Goal: Transaction & Acquisition: Purchase product/service

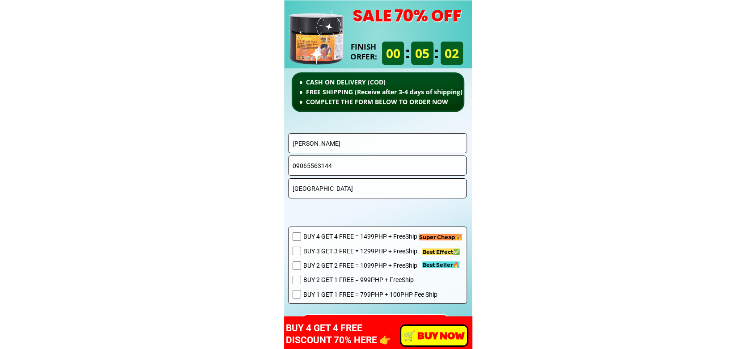
click at [357, 149] on input "Simplicio L. Sagarino JR" at bounding box center [377, 143] width 174 height 19
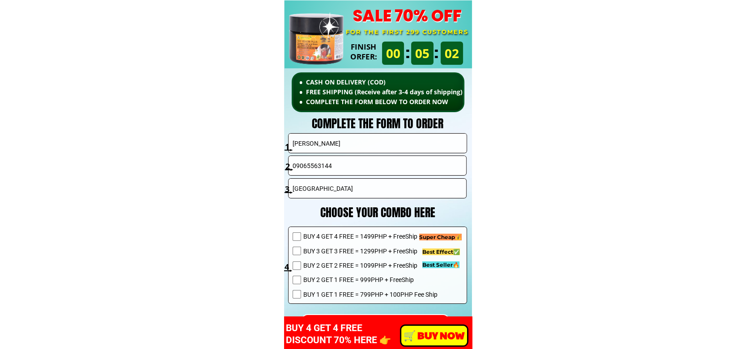
paste input "luning silva"
type input "luning silva"
click at [350, 156] on input "09065563144" at bounding box center [377, 165] width 174 height 19
paste input "61 429 3305"
click at [319, 164] on input "0961 429 3305" at bounding box center [377, 165] width 174 height 19
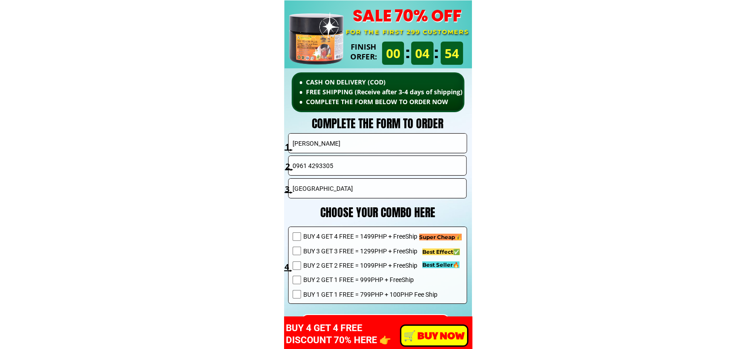
click at [330, 183] on input "Davao City" at bounding box center [377, 188] width 174 height 19
click at [309, 164] on input "0961 4293305" at bounding box center [377, 165] width 174 height 19
type input "09614293305"
drag, startPoint x: 360, startPoint y: 178, endPoint x: 358, endPoint y: 186, distance: 8.4
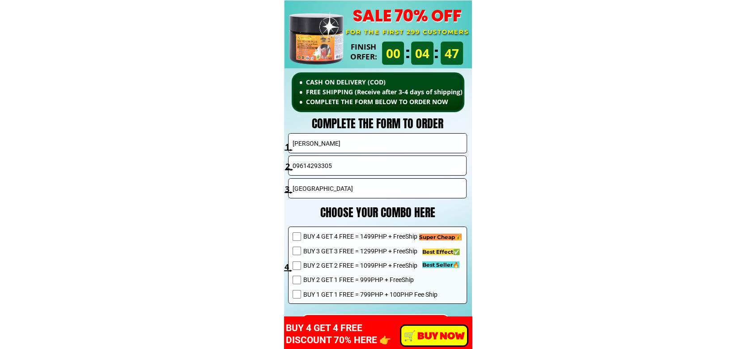
click at [360, 179] on input "Davao City" at bounding box center [377, 188] width 174 height 19
paste input ""066 J. Fajardo St Lamao, Limay, Bataan Zipcode 2104"
click at [296, 186] on input ""066 J. Fajardo St Lamao, Limay, Bataan Zipcode 2104" at bounding box center [377, 188] width 174 height 19
type input "066 J. Fajardo St Lamao, Limay, Bataan Zipcode 2104"
click at [357, 267] on span "BUY 2 GET 2 FREE = 1099PHP + FreeShip" at bounding box center [370, 266] width 134 height 10
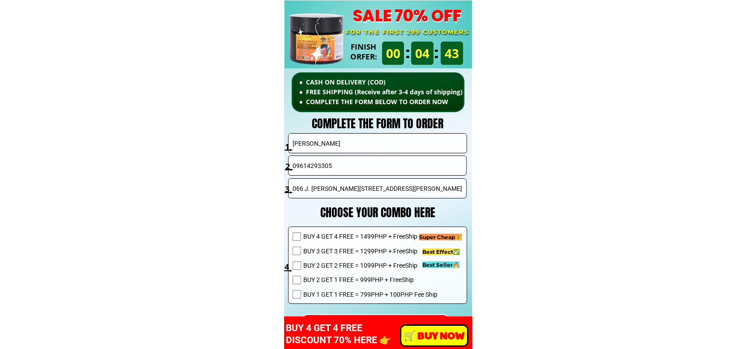
checkbox input "true"
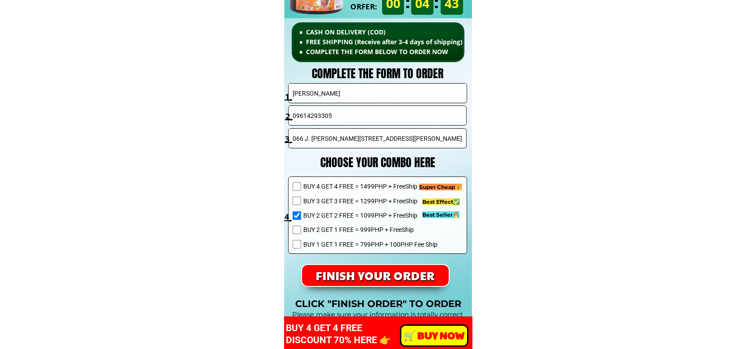
click at [369, 266] on p "FINISH YOUR ORDER" at bounding box center [375, 275] width 147 height 21
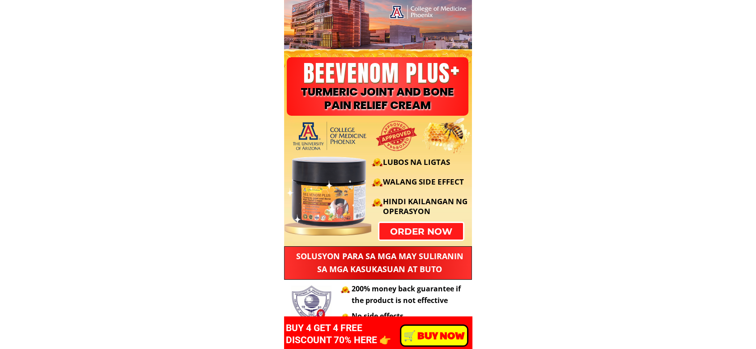
click at [408, 232] on p "order now" at bounding box center [420, 231] width 83 height 17
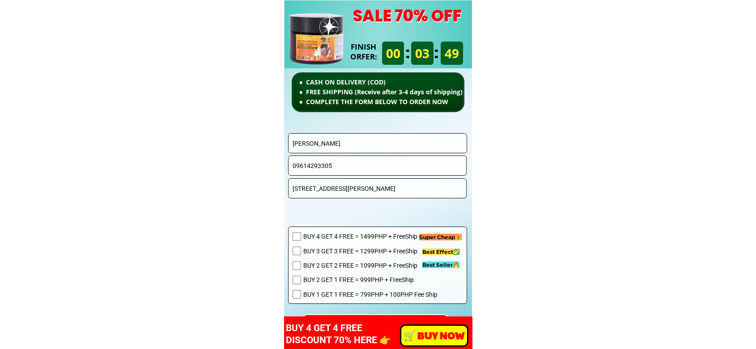
click at [363, 142] on input "[PERSON_NAME]" at bounding box center [377, 143] width 174 height 19
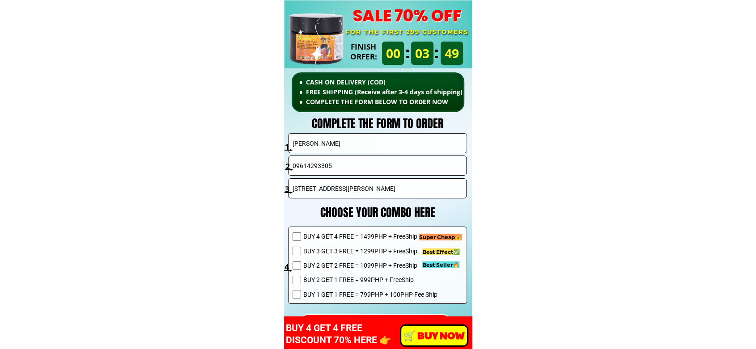
paste input "2025-09-18 08:50:47 luning silva 9614293305 066 J. Fajardo St Lamao, Limay, Bat…"
paste input "Marietta A.Rufo"
type input "Marietta A.Rufo"
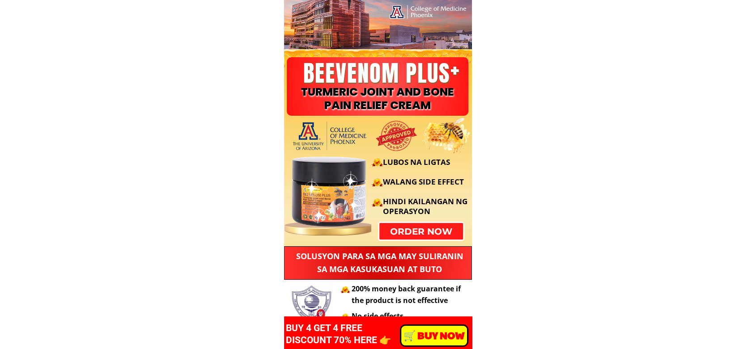
click at [423, 228] on div "LUBOS NA LIGTAS WALANG SIDE EFFECT HINDI KAILANGAN NG OPERASYON" at bounding box center [376, 186] width 192 height 90
click at [417, 229] on div "LUBOS NA LIGTAS WALANG SIDE EFFECT HINDI KAILANGAN NG OPERASYON" at bounding box center [376, 186] width 192 height 90
click at [408, 233] on p "order now" at bounding box center [421, 231] width 86 height 17
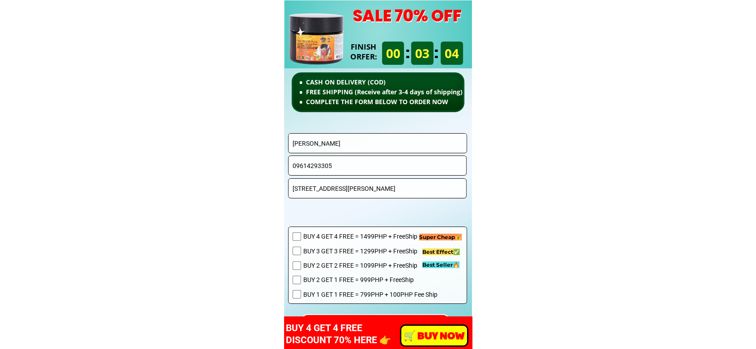
click at [404, 138] on input "luning silva" at bounding box center [377, 143] width 174 height 19
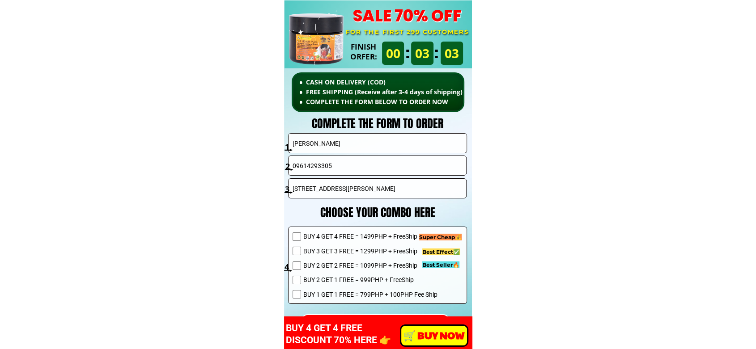
paste input "Marina Acun"
type input "Marina Acuna"
click at [354, 163] on input "09614293305" at bounding box center [377, 165] width 174 height 19
paste input "639395489122"
drag, startPoint x: 287, startPoint y: 167, endPoint x: 273, endPoint y: 169, distance: 13.5
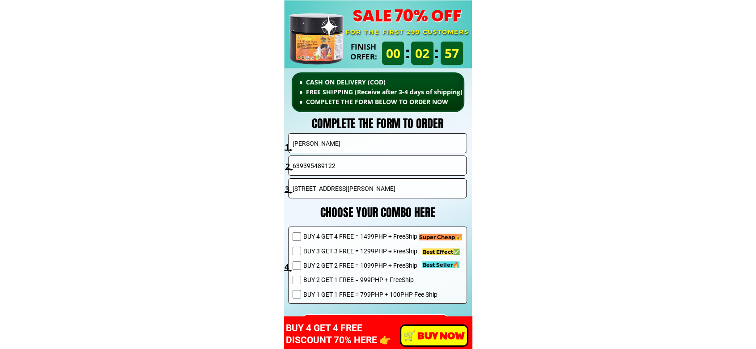
type input "09395489122"
click at [352, 182] on input "066 J. Fajardo St Lamao, Limay, Bataan Zipcode 2104" at bounding box center [377, 188] width 174 height 19
paste input "151 datu ingkal st. Poblacion kidapawan city"
type input "151 datu ingkal st. Poblacion kidapawan city"
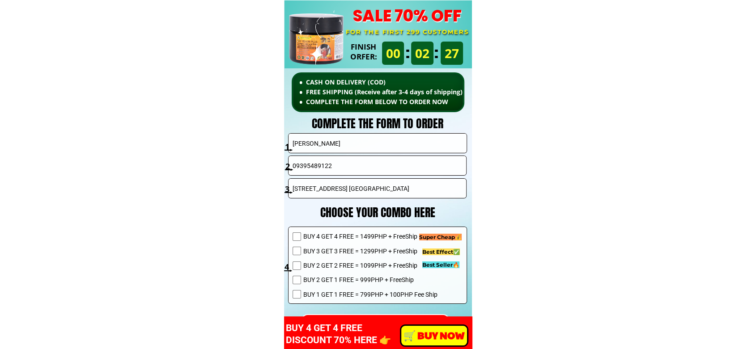
click at [361, 280] on span "BUY 2 GET 1 FREE = 999PHP + FreeShip" at bounding box center [370, 280] width 134 height 10
checkbox input "true"
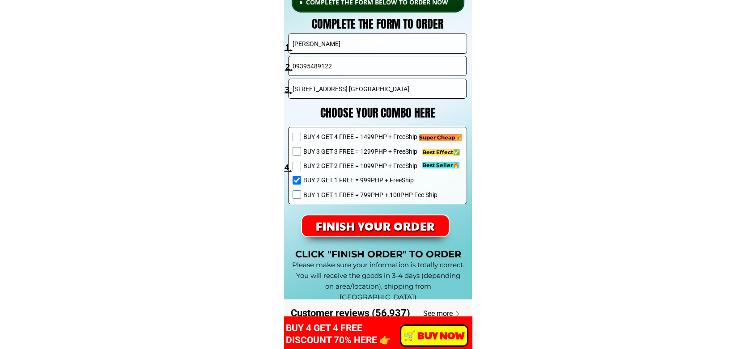
click at [401, 229] on p "FINISH YOUR ORDER" at bounding box center [375, 226] width 150 height 21
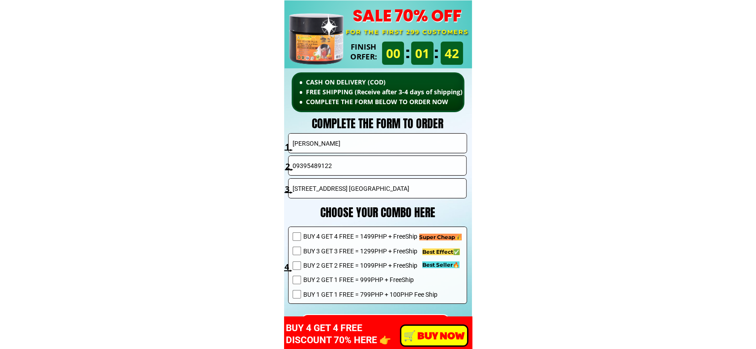
type input "[PERSON_NAME]"
click at [339, 169] on input "09395489122" at bounding box center [377, 165] width 174 height 19
paste input "18830194"
type input "09188301942"
click at [358, 190] on input "[STREET_ADDRESS] [GEOGRAPHIC_DATA]" at bounding box center [377, 188] width 174 height 19
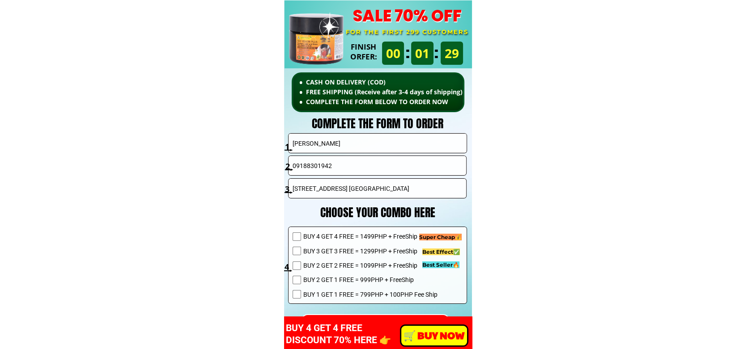
paste input "St. Paul University Surigao, cor Rizal & San Nicolas Street"
type input "St. Paul University Surigao, cor Rizal & San Nicolas Street"
click at [332, 265] on span "BUY 2 GET 2 FREE = 1099PHP + FreeShip" at bounding box center [370, 266] width 134 height 10
checkbox input "true"
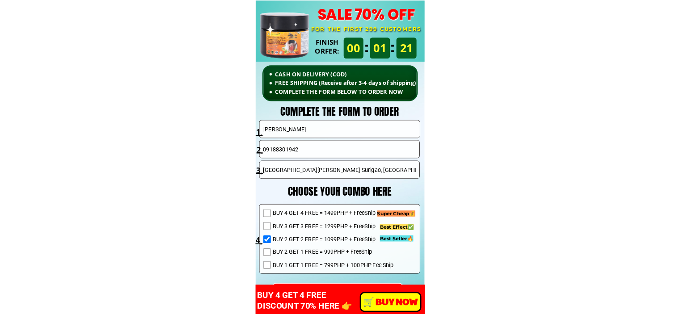
scroll to position [6396, 0]
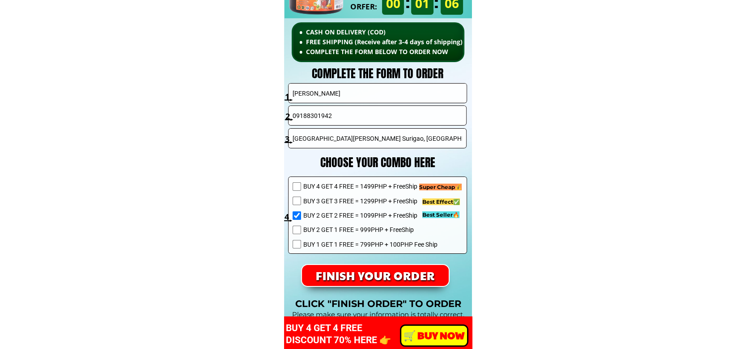
click at [405, 275] on p "FINISH YOUR ORDER" at bounding box center [375, 275] width 147 height 21
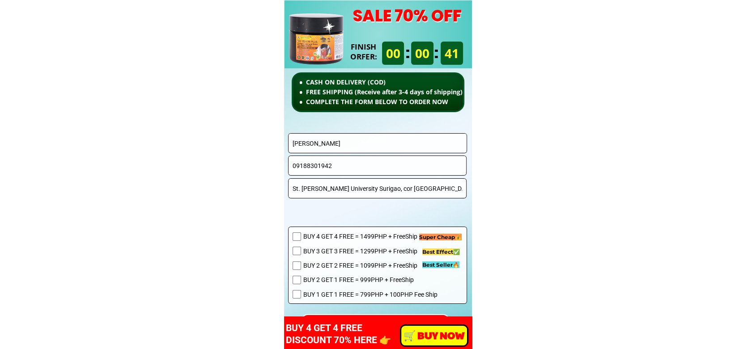
scroll to position [6346, 0]
click at [351, 142] on input "[PERSON_NAME]" at bounding box center [377, 143] width 174 height 19
paste input "[PERSON_NAME]"
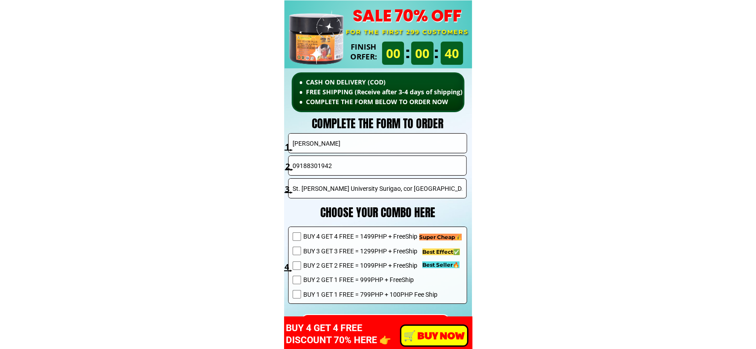
type input "[PERSON_NAME]"
click at [334, 164] on input "09188301942" at bounding box center [377, 165] width 174 height 19
paste input "925636917"
type input "09925636917"
click at [414, 148] on input "May ann Calindas" at bounding box center [377, 143] width 174 height 19
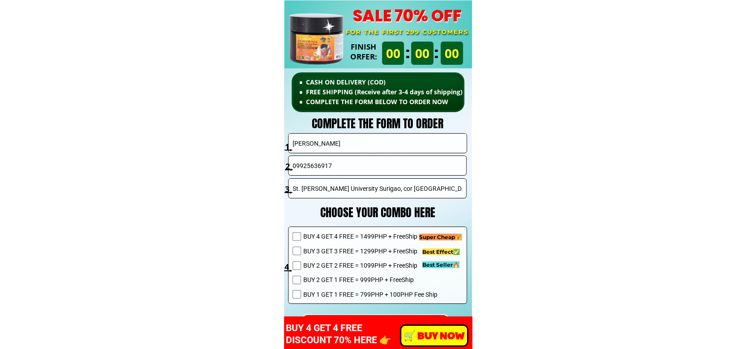
paste input "[PERSON_NAME] iblan Uvero"
type input "[PERSON_NAME] iblan Uvero"
click at [318, 162] on input "09925636917" at bounding box center [377, 165] width 174 height 19
paste input "083130219"
type input "09083130219"
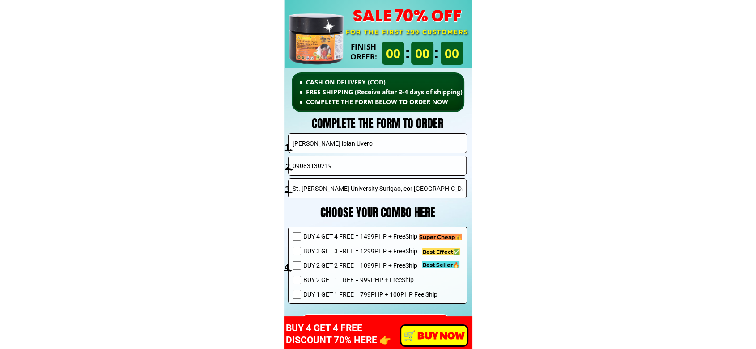
click at [355, 144] on input "[PERSON_NAME] iblan Uvero" at bounding box center [377, 143] width 174 height 19
click at [360, 199] on form "FINISH YOUR ORDER Teresita iblan Uvero 09083130219 St. Paul University Surigao,…" at bounding box center [312, 235] width 309 height 204
click at [359, 195] on input "St. Paul University Surigao, cor Rizal & San Nicolas Street" at bounding box center [377, 188] width 174 height 19
paste input "[PERSON_NAME] iblan Uvero"
type input "Teresita iblan Uvero"
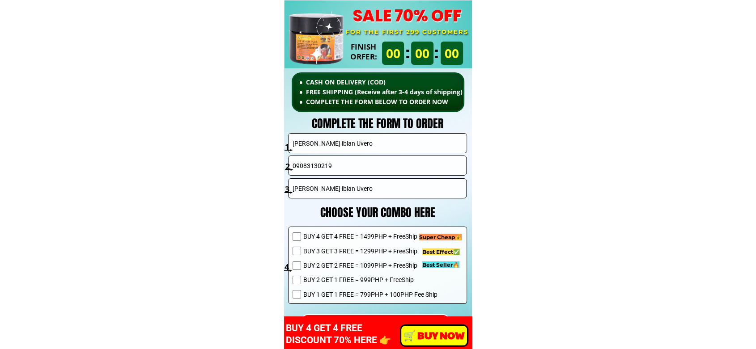
click at [340, 265] on span "BUY 2 GET 2 FREE = 1099PHP + FreeShip" at bounding box center [370, 266] width 134 height 10
checkbox input "true"
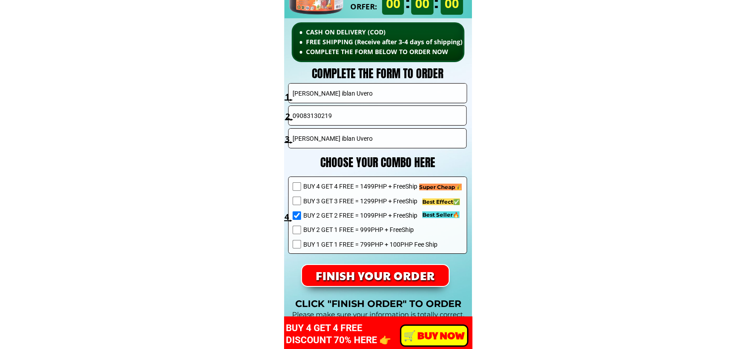
click at [377, 276] on p "FINISH YOUR ORDER" at bounding box center [375, 275] width 147 height 21
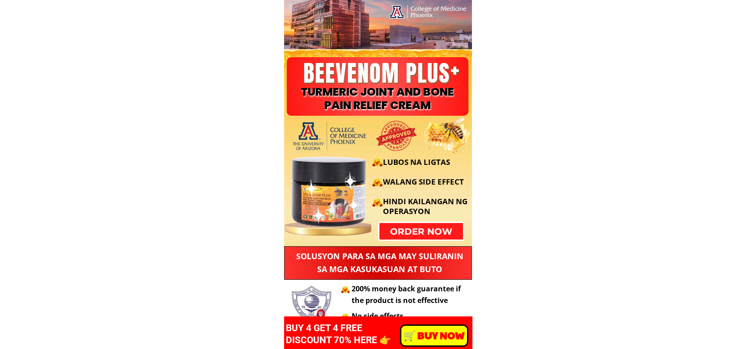
click at [411, 230] on div "LUBOS NA LIGTAS WALANG SIDE EFFECT HINDI KAILANGAN NG OPERASYON" at bounding box center [376, 186] width 192 height 90
click at [401, 229] on div at bounding box center [344, 186] width 129 height 90
click at [427, 229] on div "LUBOS NA LIGTAS WALANG SIDE EFFECT HINDI KAILANGAN NG OPERASYON" at bounding box center [376, 186] width 192 height 90
click at [431, 239] on p "order now" at bounding box center [421, 231] width 92 height 18
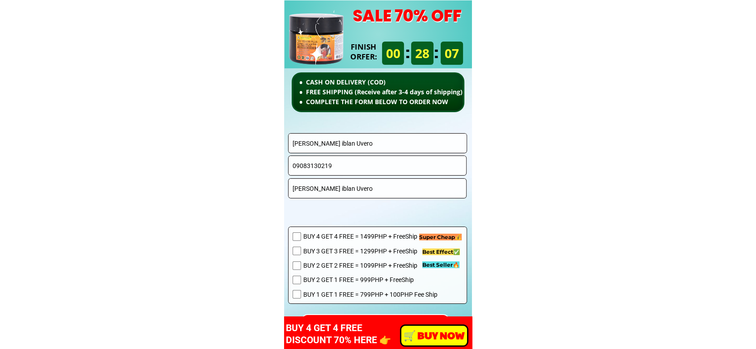
click at [384, 143] on input "Teresita iblan Uvero" at bounding box center [377, 143] width 174 height 19
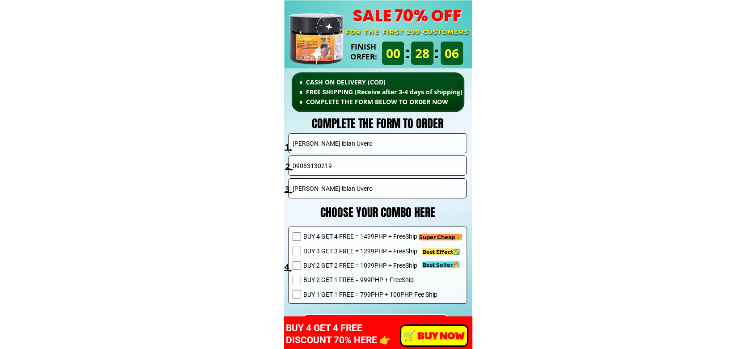
paste input "[PERSON_NAME]"
type input "[PERSON_NAME]"
click at [336, 167] on input "09083130219" at bounding box center [377, 165] width 174 height 19
paste input "228735375"
type input "09228735375"
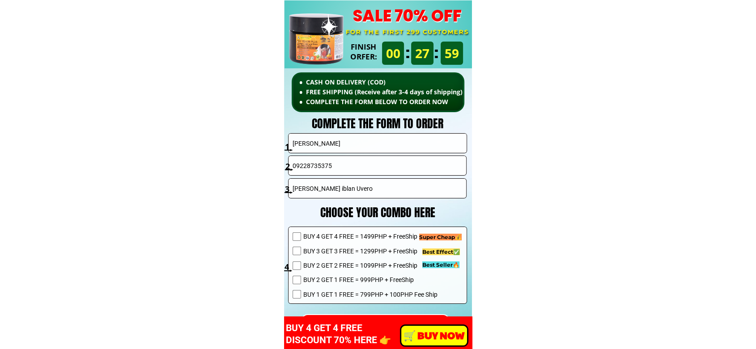
click at [371, 143] on input "[PERSON_NAME]" at bounding box center [377, 143] width 174 height 19
click at [363, 191] on input "Teresita iblan Uvero" at bounding box center [377, 188] width 174 height 19
paste input "[PERSON_NAME]"
type input "[PERSON_NAME]"
click at [358, 261] on span "BUY 2 GET 2 FREE = 1099PHP + FreeShip" at bounding box center [370, 266] width 134 height 10
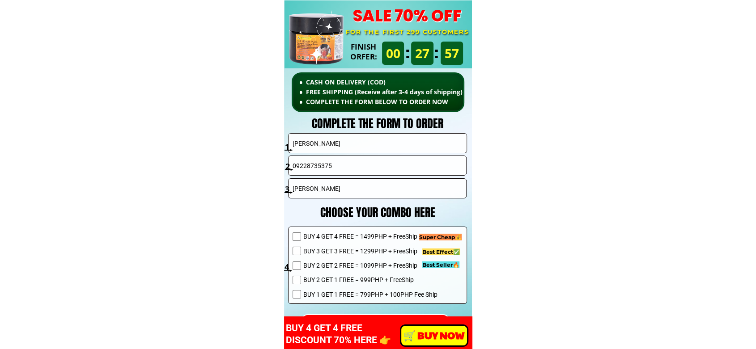
checkbox input "true"
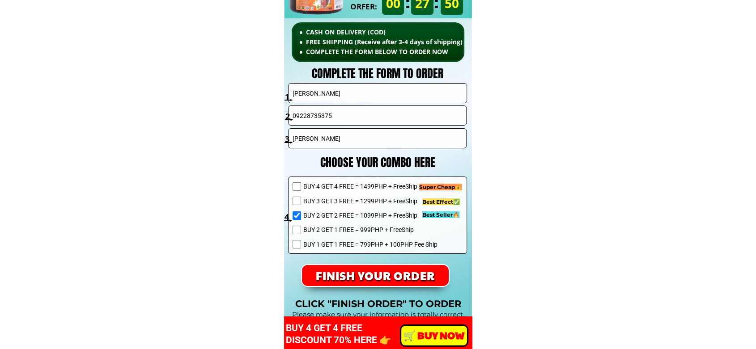
scroll to position [6446, 0]
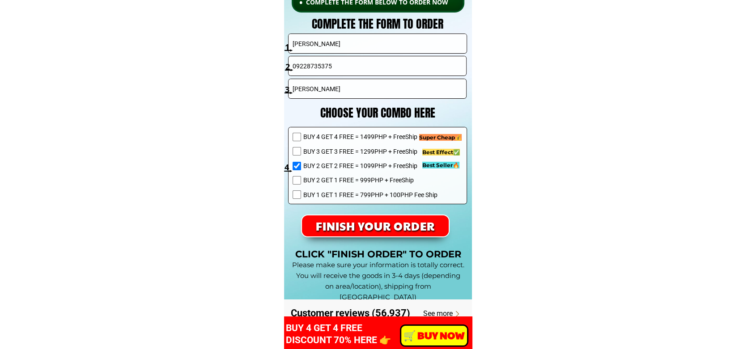
click at [419, 220] on p "FINISH YOUR ORDER" at bounding box center [375, 226] width 147 height 21
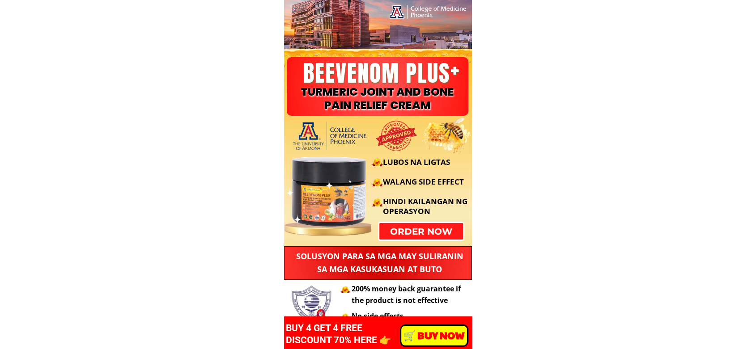
click at [430, 222] on h3 "LUBOS NA LIGTAS WALANG SIDE EFFECT HINDI KAILANGAN NG OPERASYON" at bounding box center [428, 191] width 90 height 69
click at [432, 228] on div "LUBOS NA LIGTAS WALANG SIDE EFFECT HINDI KAILANGAN NG OPERASYON" at bounding box center [376, 186] width 192 height 90
click at [393, 230] on div at bounding box center [344, 186] width 129 height 90
click at [394, 238] on p "order now" at bounding box center [420, 231] width 83 height 17
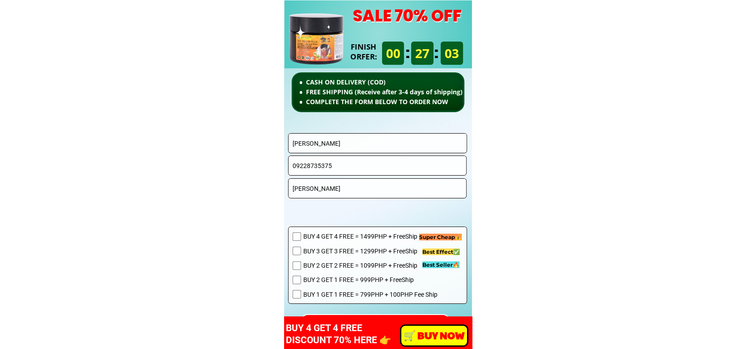
click at [355, 156] on input "09228735375" at bounding box center [377, 165] width 174 height 19
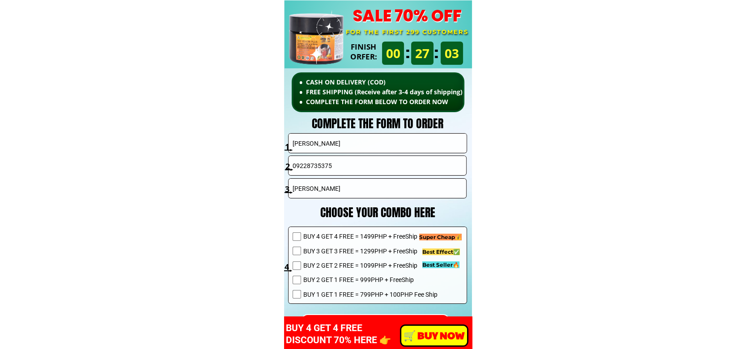
click at [361, 142] on input "Merlinda D. GARIN" at bounding box center [377, 143] width 174 height 19
paste input "[PERSON_NAME] Sales"
type input "[PERSON_NAME] Sales"
click at [322, 166] on input "09228735375" at bounding box center [377, 165] width 174 height 19
paste input "070980118"
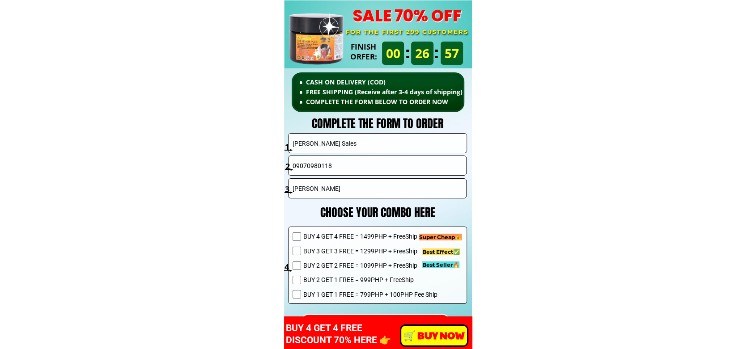
type input "09070980118"
click at [334, 187] on input "Merlinda D. GARIN" at bounding box center [377, 188] width 174 height 19
paste input "130 G De Jesus St Bagong Barrio Caloocan City"
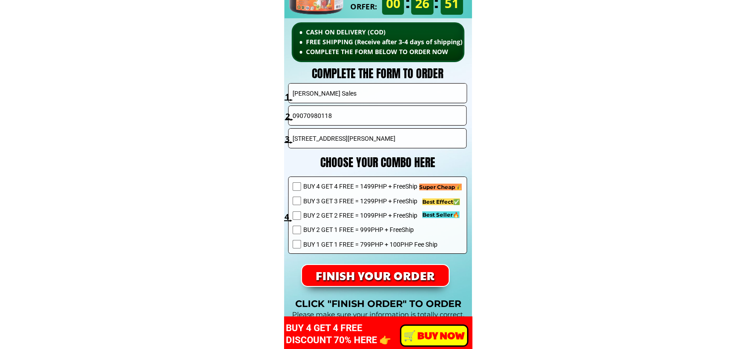
type input "130 G De Jesus St Bagong Barrio Caloocan City"
click at [331, 213] on span "BUY 2 GET 2 FREE = 1099PHP + FreeShip" at bounding box center [370, 216] width 134 height 10
checkbox input "true"
click at [342, 230] on span "BUY 2 GET 1 FREE = 999PHP + FreeShip" at bounding box center [370, 230] width 134 height 10
checkbox input "true"
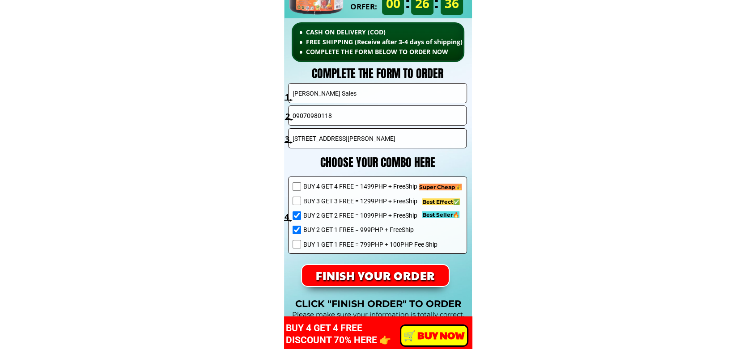
click at [380, 280] on p "FINISH YOUR ORDER" at bounding box center [375, 275] width 147 height 21
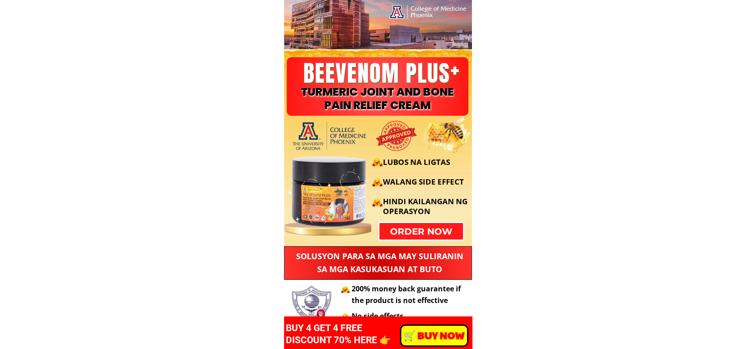
click at [415, 237] on p "order now" at bounding box center [421, 231] width 92 height 18
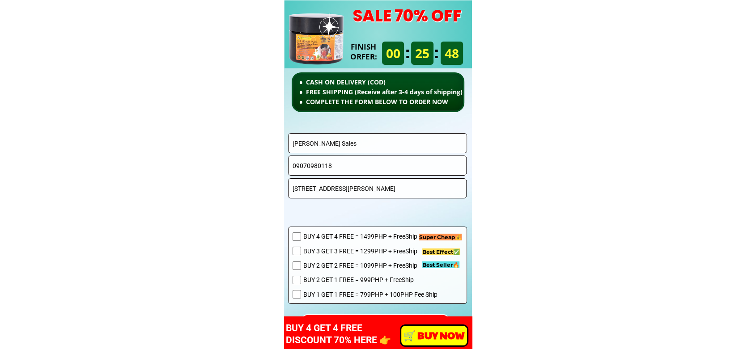
click at [342, 149] on input "Teresita Sales" at bounding box center [377, 143] width 174 height 19
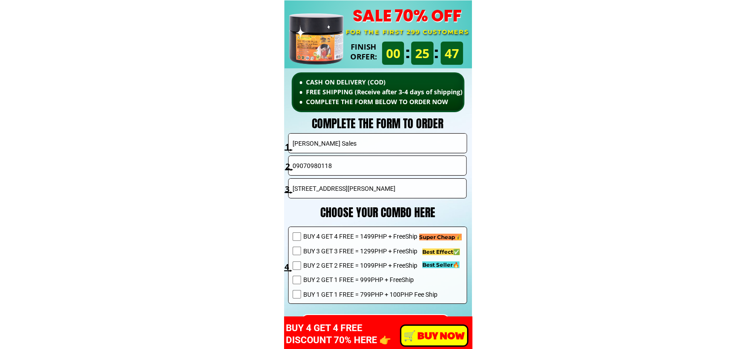
paste input "MARIA EVELYN"
type input "MARIA EVELYN"
click at [331, 164] on input "09070980118" at bounding box center [377, 165] width 174 height 19
paste input "339249293"
type input "09339249293"
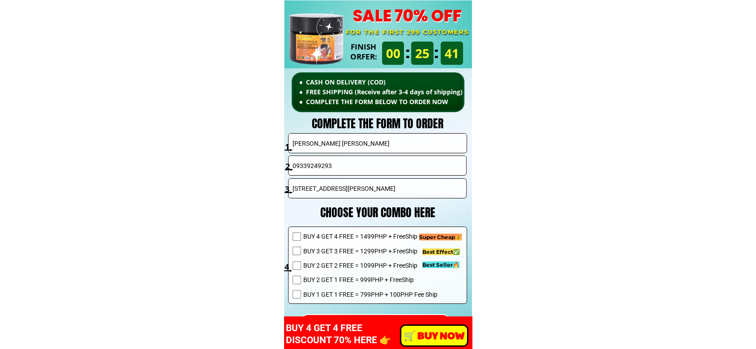
click at [357, 143] on input "MARIA EVELYN" at bounding box center [377, 143] width 174 height 19
click at [347, 191] on input "130 G De Jesus St Bagong Barrio Caloocan City" at bounding box center [377, 188] width 174 height 19
paste input "MARIA EVELYN"
type input "MARIA EVELYN"
click at [352, 277] on span "BUY 2 GET 1 FREE = 999PHP + FreeShip" at bounding box center [370, 280] width 134 height 10
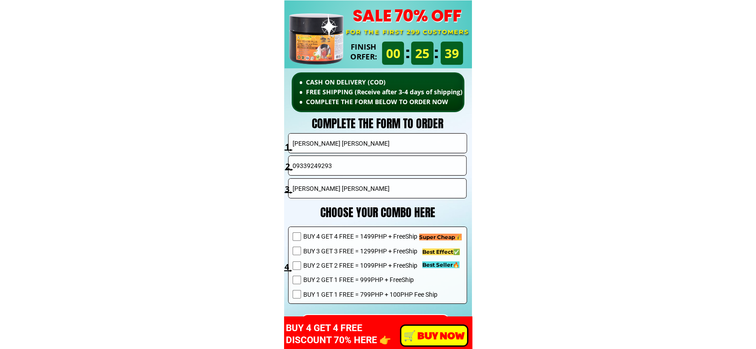
checkbox input "true"
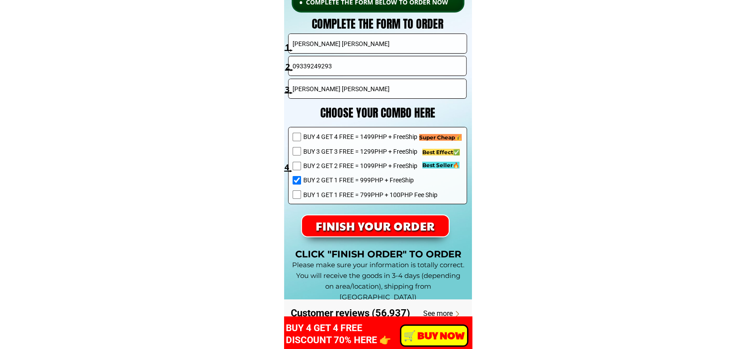
click at [413, 224] on p "FINISH YOUR ORDER" at bounding box center [375, 226] width 148 height 21
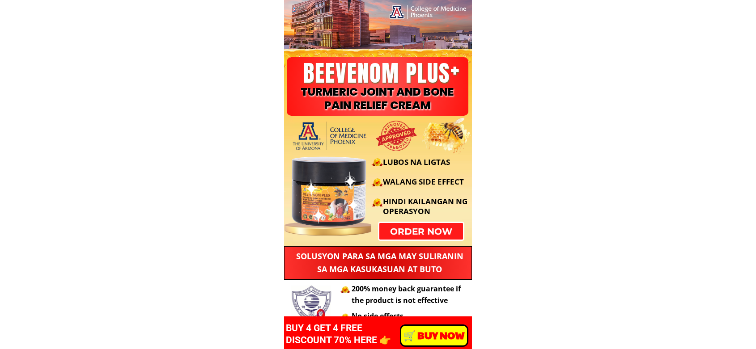
scroll to position [6346, 0]
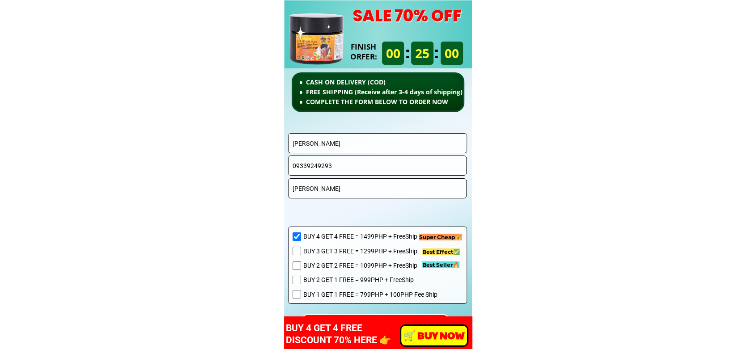
click at [349, 148] on input "[PERSON_NAME]" at bounding box center [377, 143] width 174 height 19
paste input "[PERSON_NAME]"
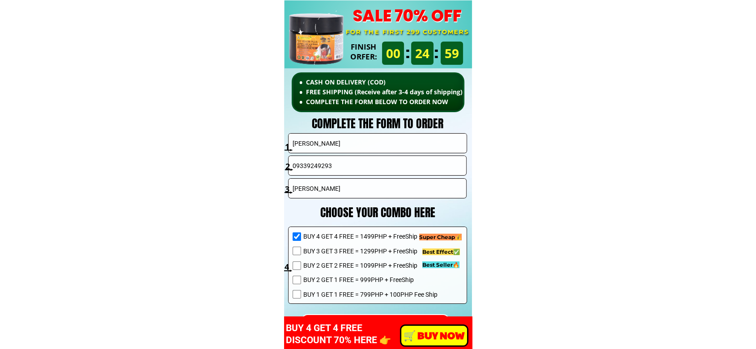
type input "[PERSON_NAME]"
click at [356, 191] on input "[PERSON_NAME]" at bounding box center [377, 188] width 174 height 19
paste input "Gonzaga"
type input "Gonzaga"
click at [329, 166] on input "09339249293" at bounding box center [377, 165] width 174 height 19
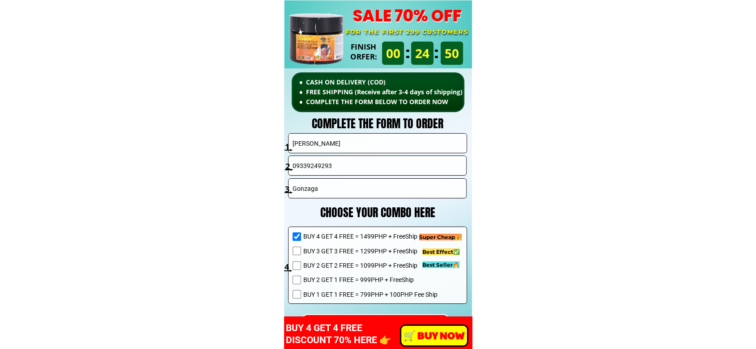
paste input "178671018"
type input "09178671018"
click at [335, 284] on span "BUY 2 GET 1 FREE = 999PHP + FreeShip" at bounding box center [370, 280] width 134 height 10
checkbox input "true"
click at [347, 237] on span "BUY 4 GET 4 FREE = 1499PHP + FreeShip" at bounding box center [370, 237] width 134 height 10
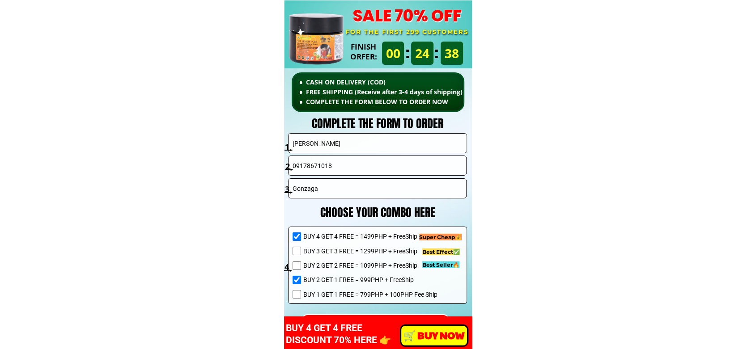
checkbox input "false"
click at [358, 197] on input "Gonzaga" at bounding box center [377, 188] width 174 height 19
paste input "Hall of justice brgy smart,"
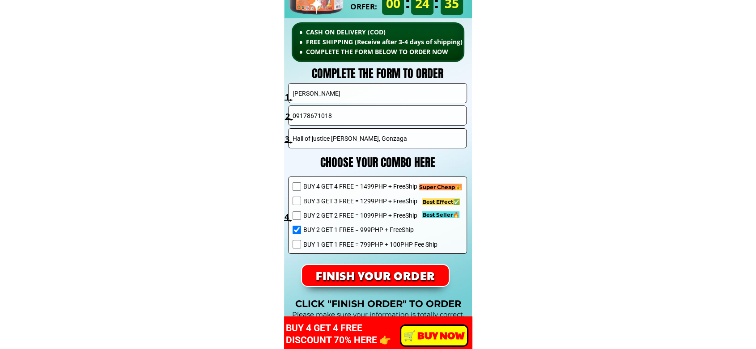
type input "Hall of justice [PERSON_NAME], Gonzaga"
click at [379, 271] on p "FINISH YOUR ORDER" at bounding box center [375, 275] width 147 height 21
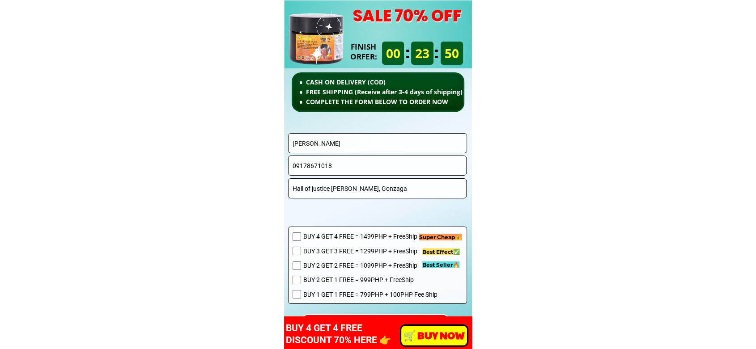
scroll to position [6346, 0]
click at [350, 138] on input "[PERSON_NAME]" at bounding box center [377, 143] width 174 height 19
paste input "[PERSON_NAME]"
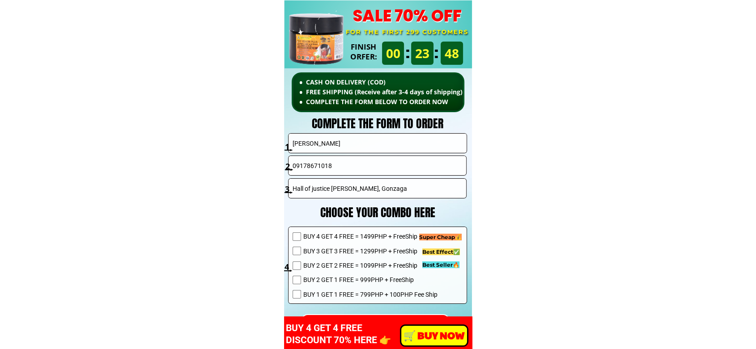
type input "[PERSON_NAME]"
click at [338, 171] on input "09178671018" at bounding box center [377, 165] width 174 height 19
paste input "09193718991"
click at [298, 165] on input "009193718991" at bounding box center [377, 165] width 174 height 19
type input "09193718991"
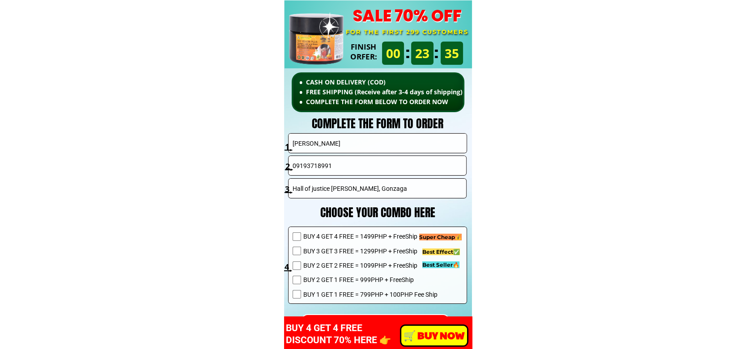
click at [326, 267] on span "BUY 2 GET 2 FREE = 1099PHP + FreeShip" at bounding box center [370, 266] width 134 height 10
checkbox input "true"
click at [354, 193] on input "Hall of justice [PERSON_NAME], Gonzaga" at bounding box center [377, 188] width 174 height 19
paste input "[STREET_ADDRESS]"
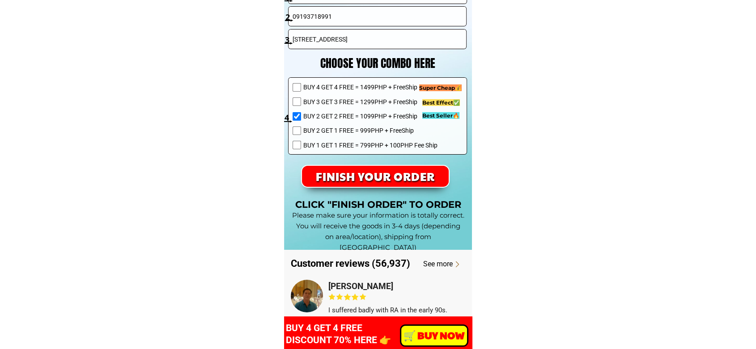
type input "[STREET_ADDRESS]"
click at [419, 180] on p "FINISH YOUR ORDER" at bounding box center [375, 176] width 147 height 21
